Goal: Book appointment/travel/reservation

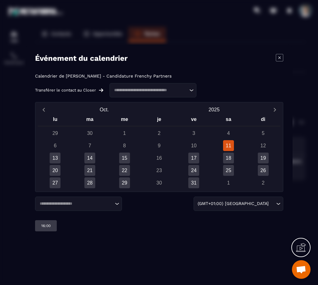
click at [96, 150] on div "7" at bounding box center [89, 145] width 35 height 11
click at [94, 156] on div "14" at bounding box center [89, 158] width 11 height 11
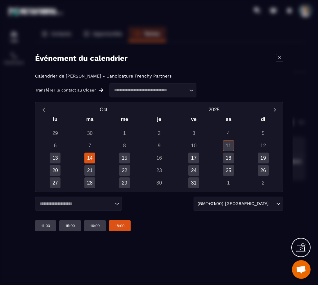
click at [129, 227] on div "18:00" at bounding box center [120, 225] width 22 height 11
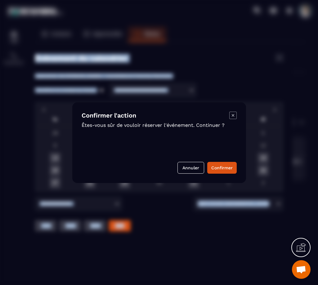
click at [177, 238] on div "Modal window" at bounding box center [159, 142] width 318 height 285
click at [188, 164] on button "Annuler" at bounding box center [190, 168] width 27 height 12
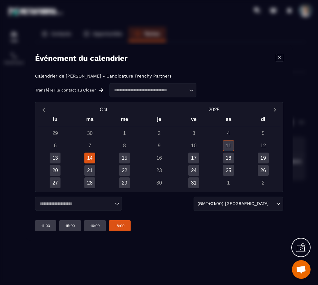
click at [111, 202] on input "Search for option" at bounding box center [76, 203] width 76 height 6
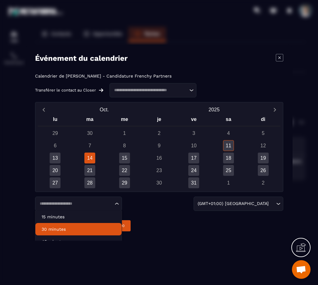
drag, startPoint x: 95, startPoint y: 225, endPoint x: 105, endPoint y: 217, distance: 12.8
click at [95, 225] on li "30 minutes" at bounding box center [78, 229] width 86 height 12
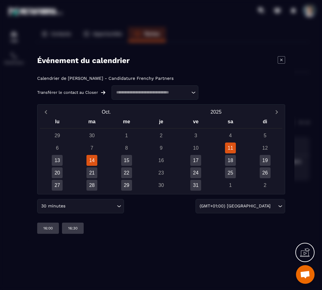
click at [92, 159] on div "14" at bounding box center [92, 160] width 11 height 11
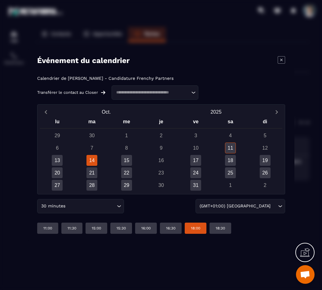
click at [199, 228] on p "18:00" at bounding box center [195, 228] width 9 height 5
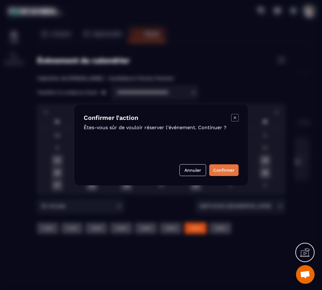
click at [221, 168] on button "Confirmer" at bounding box center [223, 170] width 29 height 12
